Goal: Communication & Community: Answer question/provide support

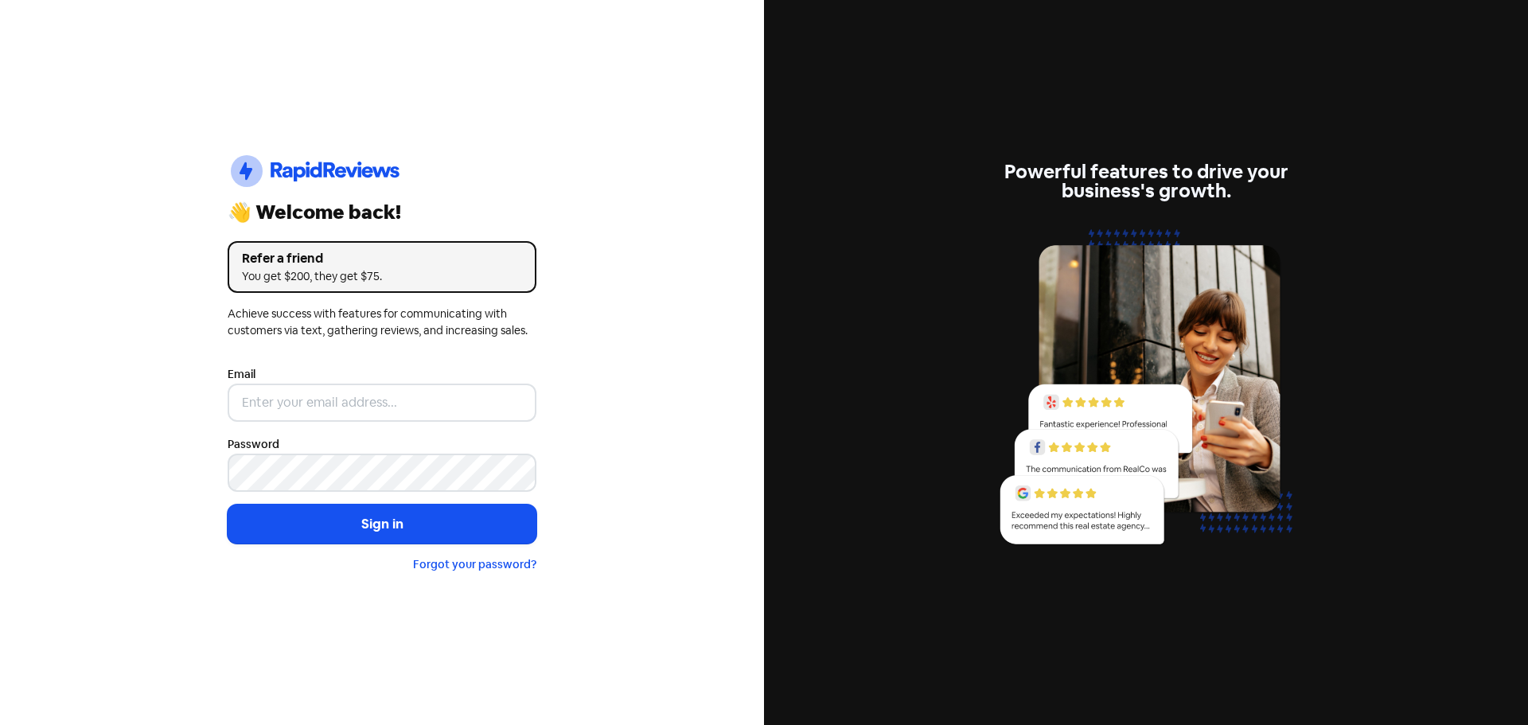
click at [334, 419] on input "email" at bounding box center [382, 402] width 309 height 38
type input "[EMAIL_ADDRESS][DOMAIN_NAME]"
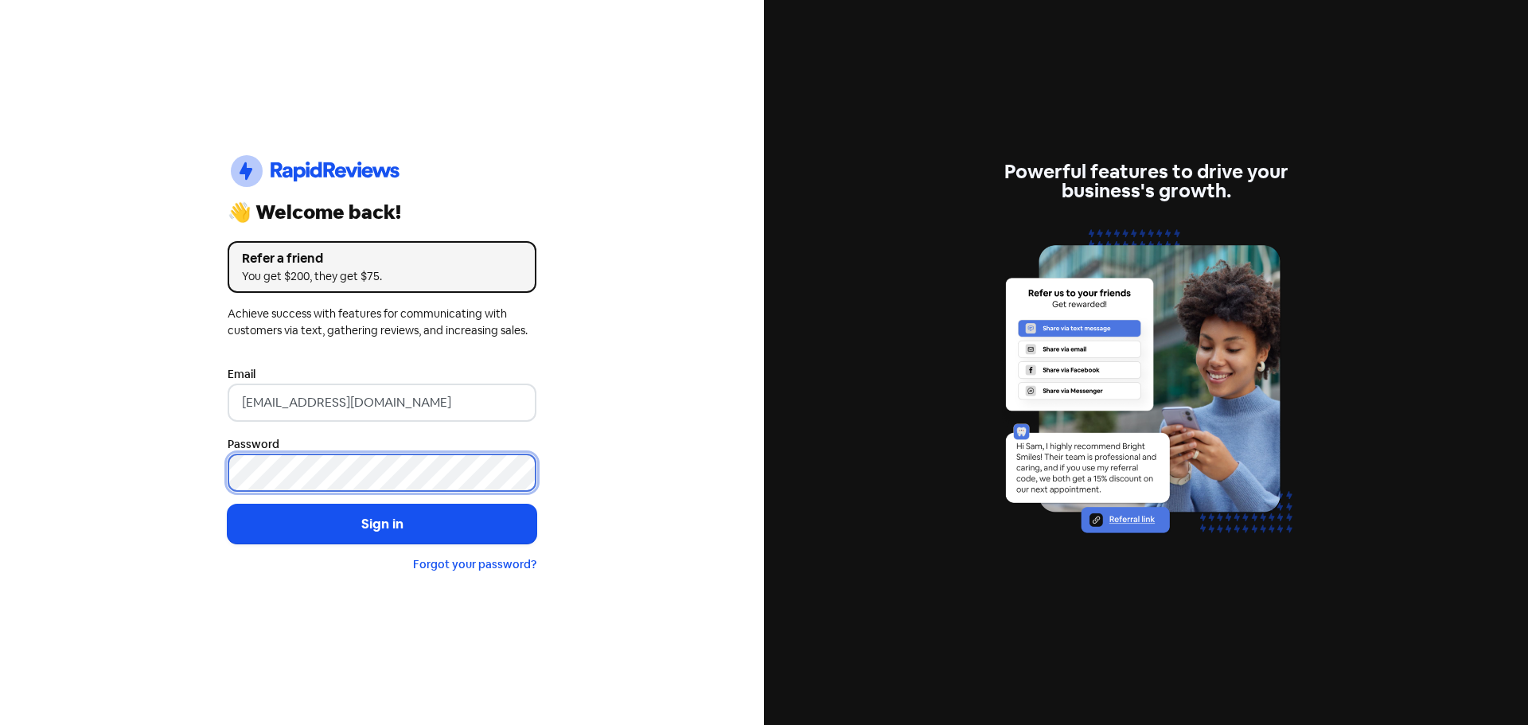
click at [228, 504] on button "Sign in" at bounding box center [382, 524] width 309 height 40
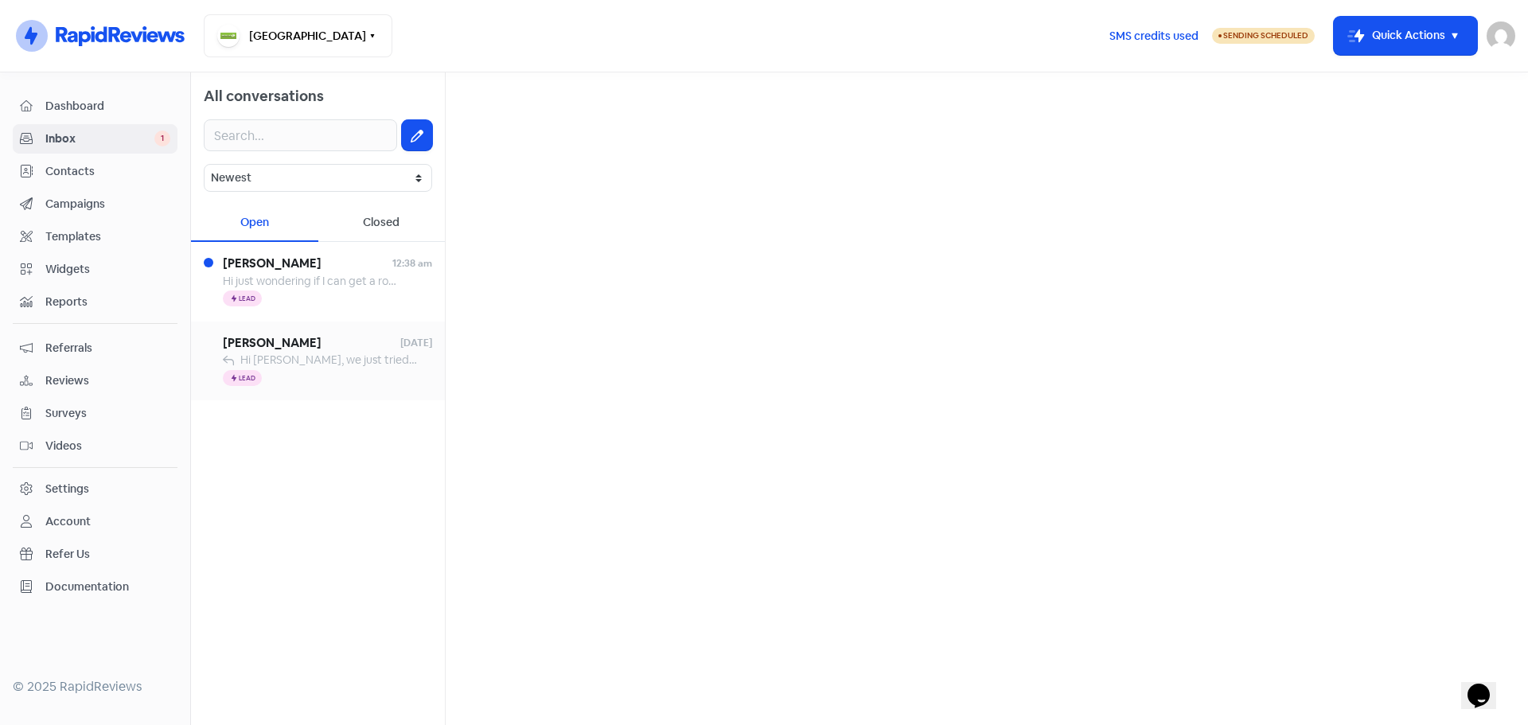
click at [321, 355] on span "Hi Peggy, we just tried to call you. Please call us on 9702 8811 as we need som…" at bounding box center [740, 359] width 1001 height 14
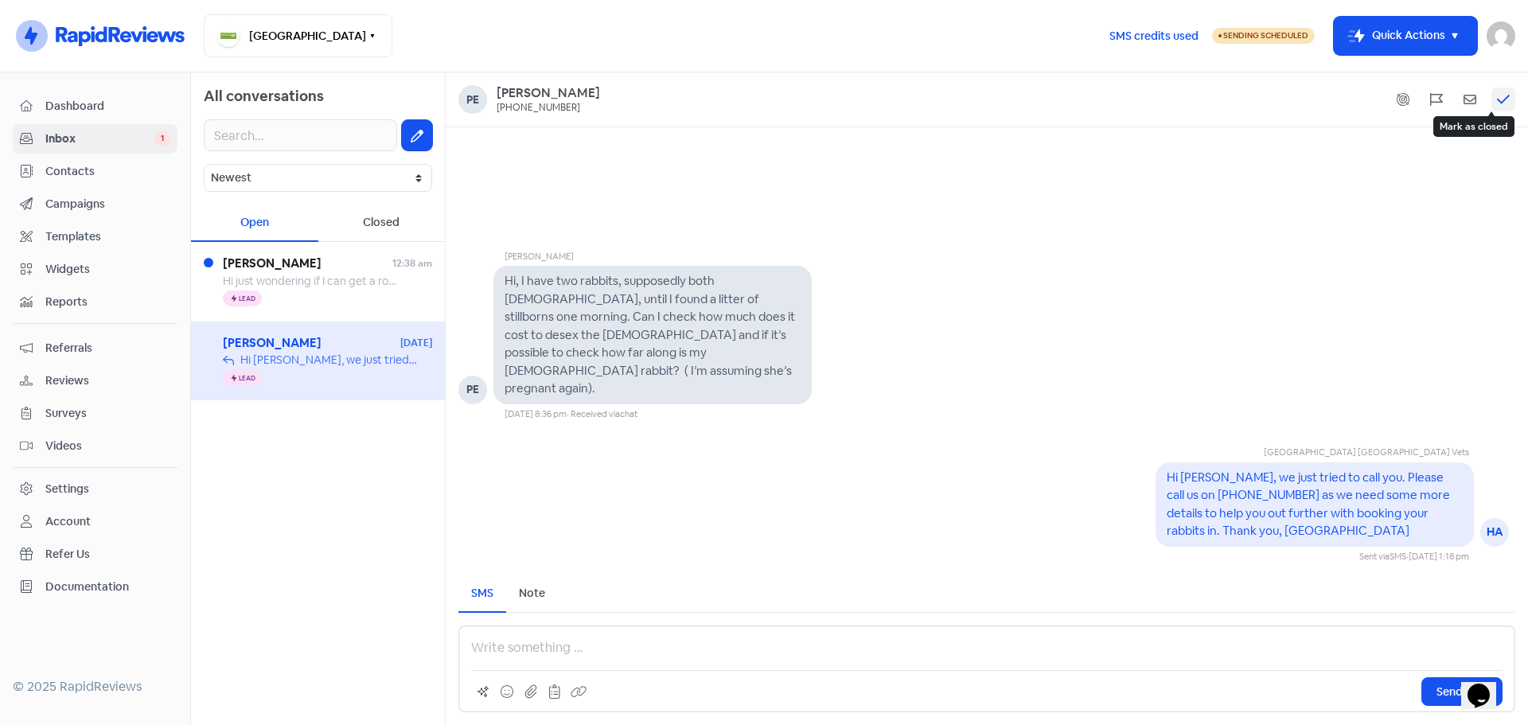
click at [1505, 105] on icon at bounding box center [1503, 99] width 13 height 14
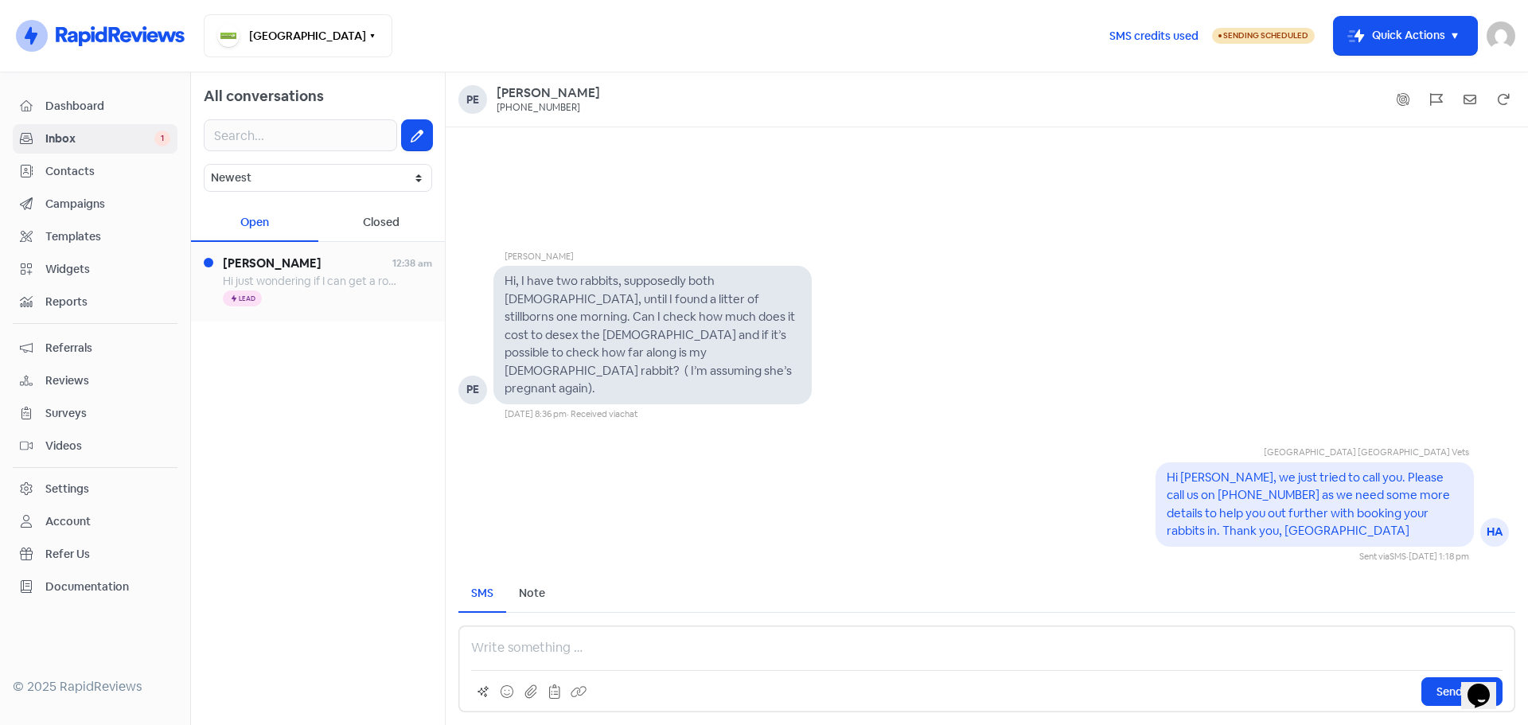
click at [317, 281] on span "Hi just wondering if I can get a rough estimate for my cat who I think may have…" at bounding box center [771, 281] width 1096 height 14
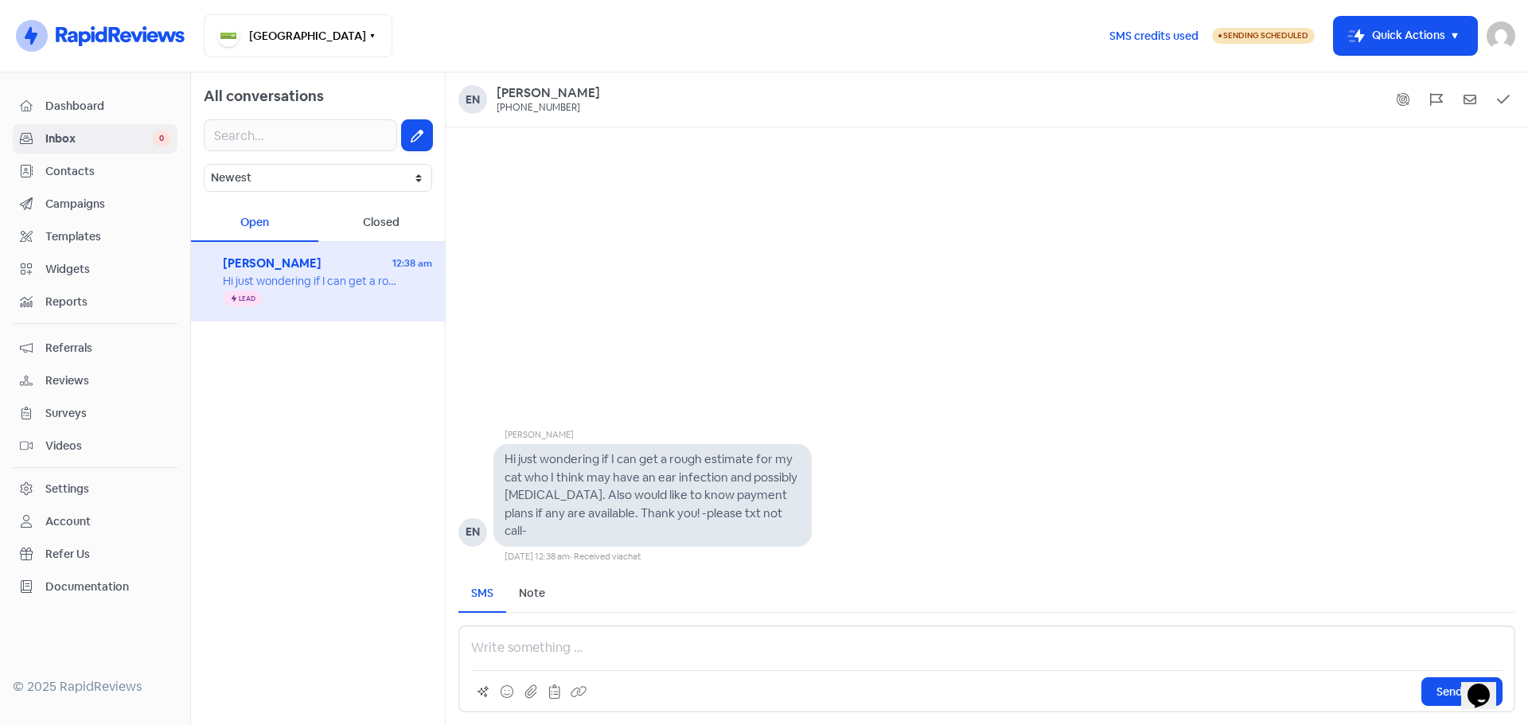
click at [620, 631] on div "Send SMS" at bounding box center [986, 668] width 1057 height 87
click at [617, 643] on p at bounding box center [986, 647] width 1031 height 19
